Goal: Task Accomplishment & Management: Manage account settings

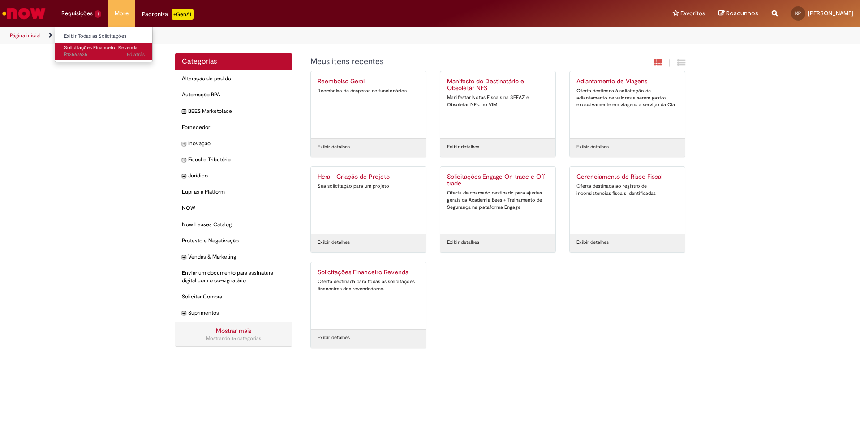
click at [90, 46] on span "Solicitações Financeiro Revenda" at bounding box center [100, 47] width 73 height 7
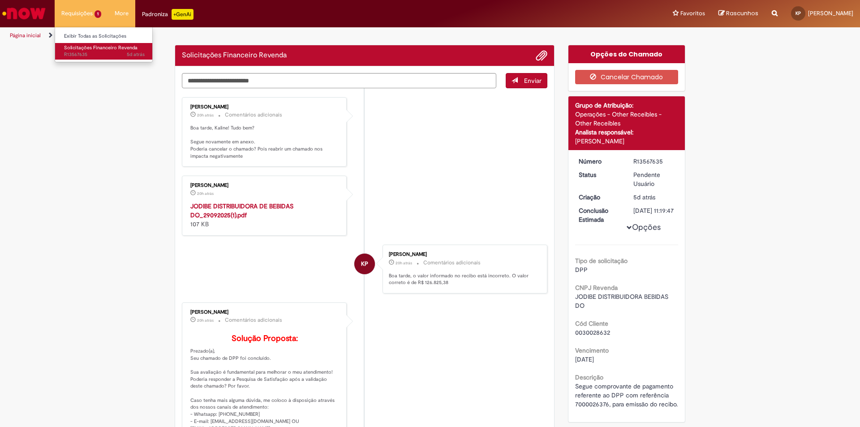
click at [73, 50] on span "Solicitações Financeiro Revenda" at bounding box center [100, 47] width 73 height 7
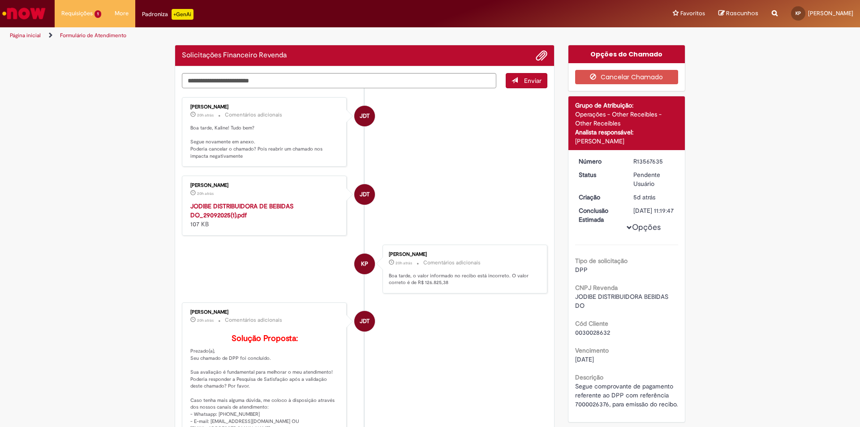
click at [229, 202] on div "JODIBE DISTRIBUIDORA DE BEBIDAS DO_29092025(1).pdf 107 KB" at bounding box center [264, 215] width 149 height 27
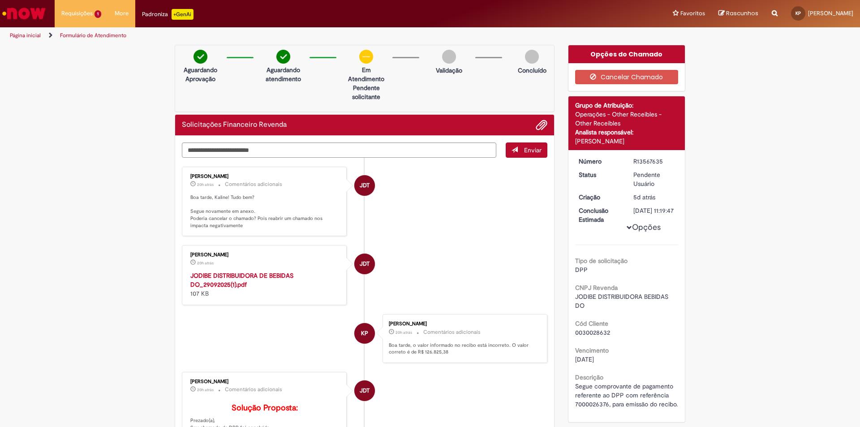
click at [221, 281] on strong "JODIBE DISTRIBUIDORA DE BEBIDAS DO_29092025(1).pdf" at bounding box center [241, 279] width 103 height 17
click at [639, 75] on button "Cancelar Chamado" at bounding box center [626, 77] width 103 height 14
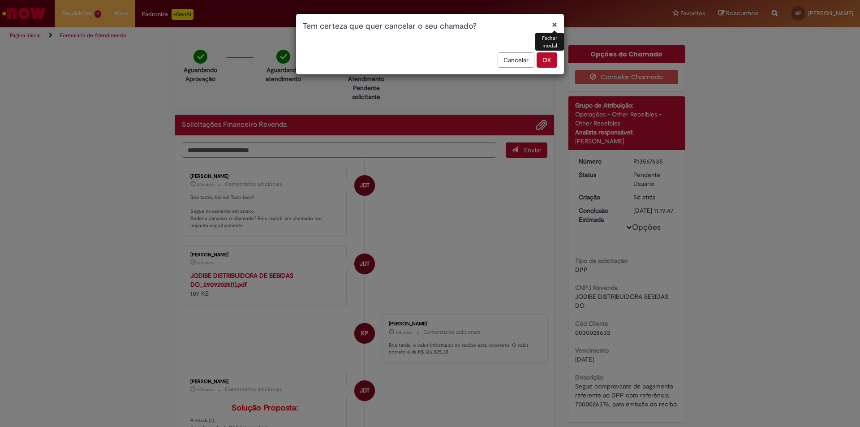
click at [545, 80] on div "× Fechar modal Tem certeza que quer cancelar o seu chamado? Cancelar OK" at bounding box center [430, 213] width 860 height 427
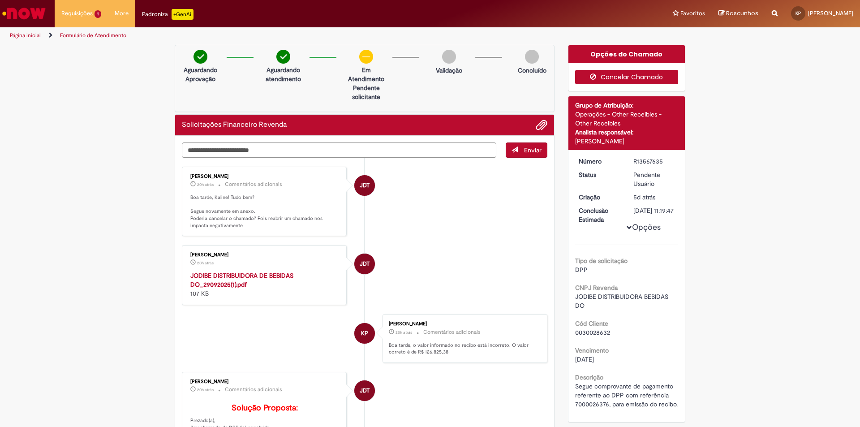
click at [613, 76] on button "Cancelar Chamado" at bounding box center [626, 77] width 103 height 14
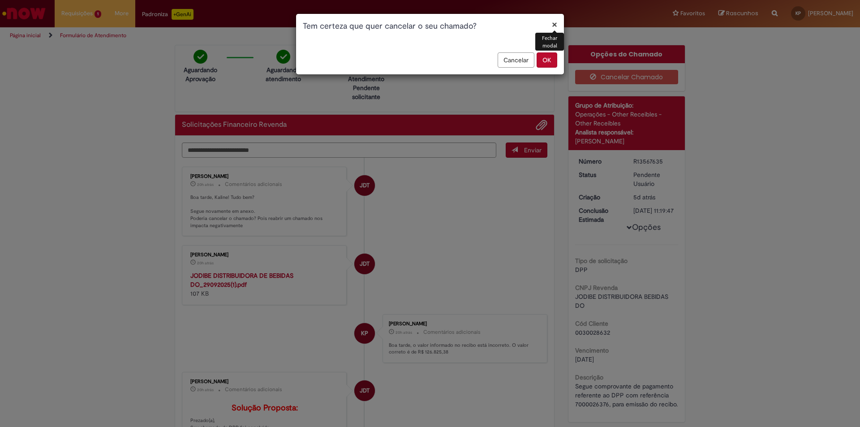
click at [547, 64] on button "OK" at bounding box center [547, 59] width 21 height 15
